Goal: Task Accomplishment & Management: Complete application form

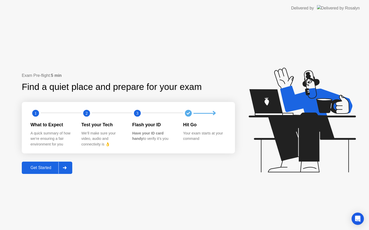
click at [44, 166] on div "Get Started" at bounding box center [40, 168] width 35 height 5
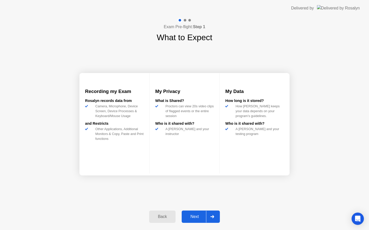
click at [193, 218] on div "Next" at bounding box center [194, 216] width 23 height 5
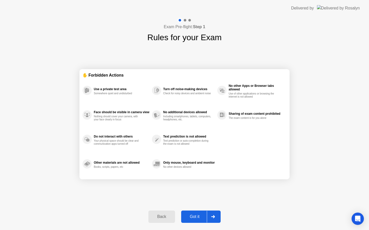
click at [193, 218] on div "Got it" at bounding box center [195, 216] width 24 height 5
select select "Available cameras"
select select "Available speakers"
select select "Available microphones"
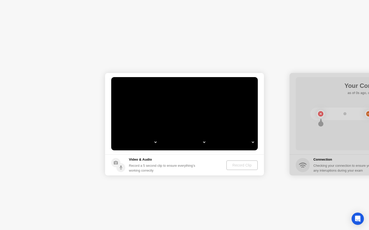
select select "*"
select select "**********"
select select "*******"
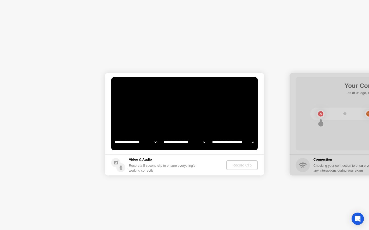
select select "*******"
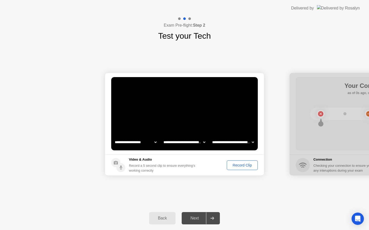
click at [242, 164] on div "Record Clip" at bounding box center [242, 165] width 27 height 4
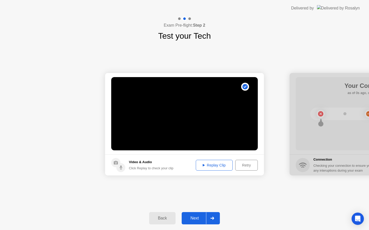
click at [198, 217] on div "Next" at bounding box center [194, 218] width 23 height 5
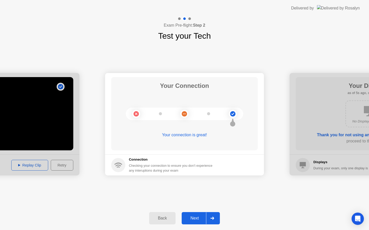
click at [194, 217] on div "Next" at bounding box center [194, 218] width 23 height 5
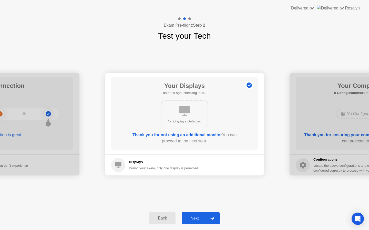
click at [194, 217] on div "Next" at bounding box center [194, 218] width 23 height 5
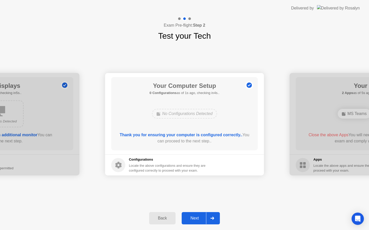
click at [194, 217] on div "Next" at bounding box center [194, 218] width 23 height 5
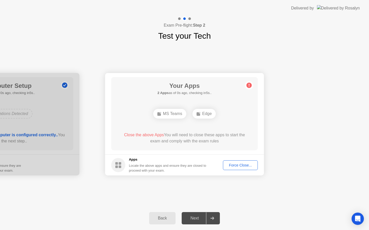
click at [248, 168] on button "Force Close..." at bounding box center [240, 165] width 35 height 10
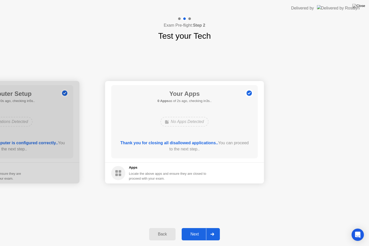
click at [197, 230] on div "Next" at bounding box center [194, 234] width 23 height 5
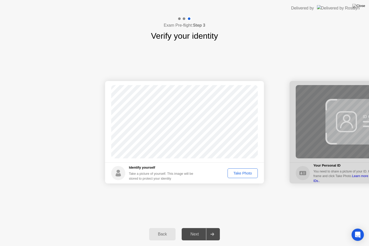
click at [242, 177] on button "Take Photo" at bounding box center [243, 173] width 30 height 10
click at [194, 230] on div "Next" at bounding box center [194, 234] width 23 height 5
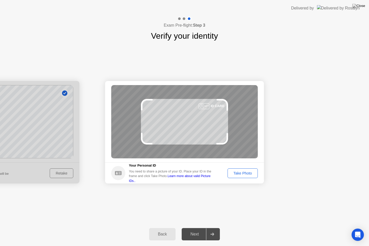
click at [236, 174] on div "Take Photo" at bounding box center [242, 173] width 27 height 4
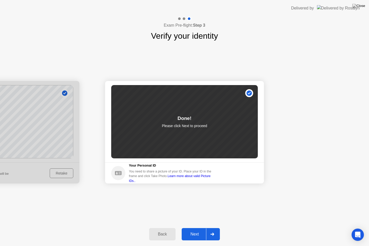
click at [198, 230] on div "Next" at bounding box center [194, 234] width 23 height 5
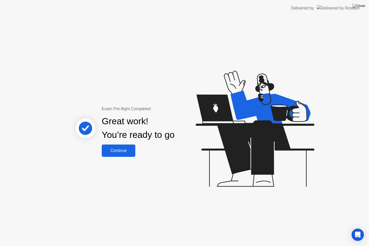
click at [124, 155] on button "Continue" at bounding box center [119, 151] width 34 height 12
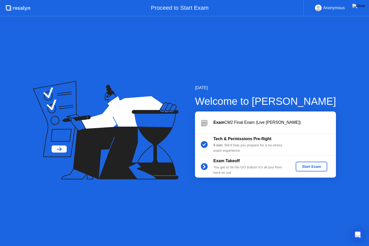
click at [309, 166] on div "Start Exam" at bounding box center [311, 167] width 27 height 4
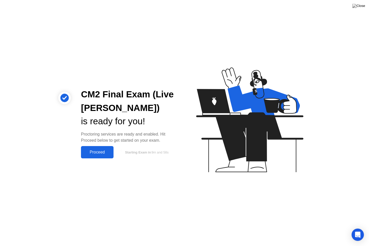
click at [102, 153] on div "Proceed" at bounding box center [97, 152] width 29 height 5
